Goal: Task Accomplishment & Management: Manage account settings

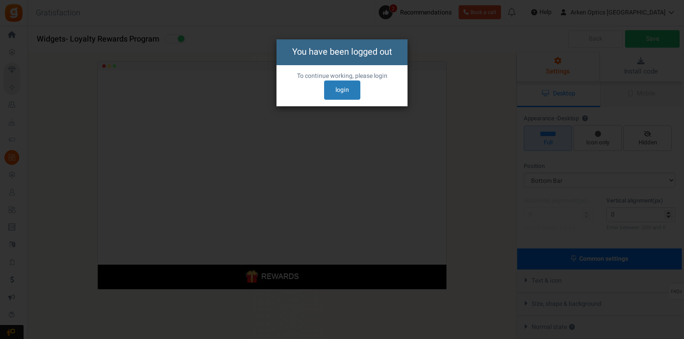
select select "bottom-bar"
click at [345, 90] on link "login" at bounding box center [342, 89] width 36 height 19
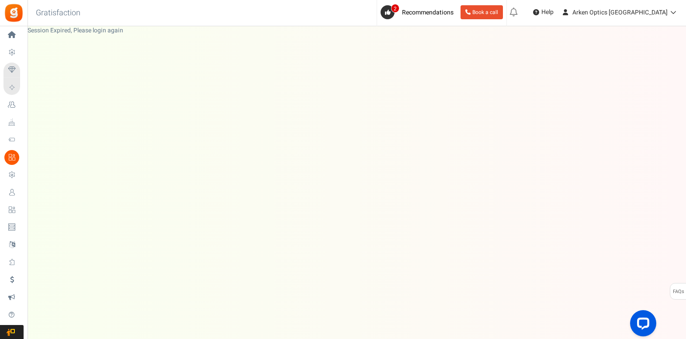
click at [0, 0] on span "Loyalty and Referral Program" at bounding box center [0, 0] width 0 height 0
